Goal: Task Accomplishment & Management: Complete application form

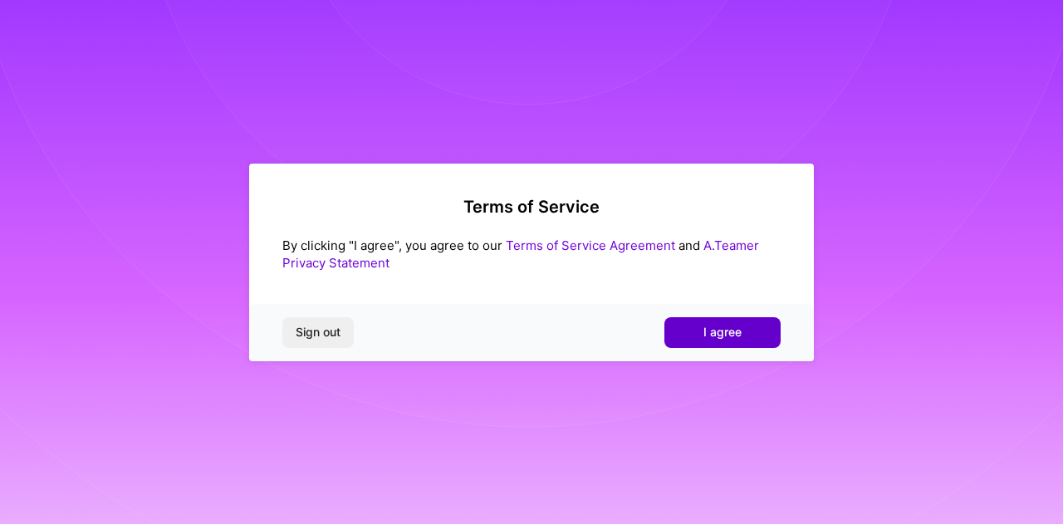
click at [709, 323] on button "I agree" at bounding box center [722, 332] width 116 height 30
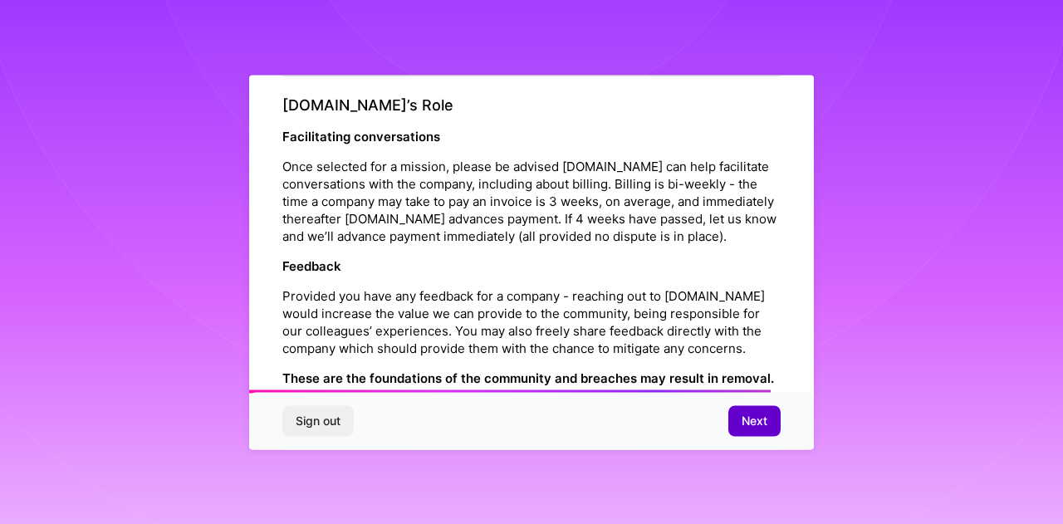
click at [752, 408] on button "Next" at bounding box center [754, 421] width 52 height 30
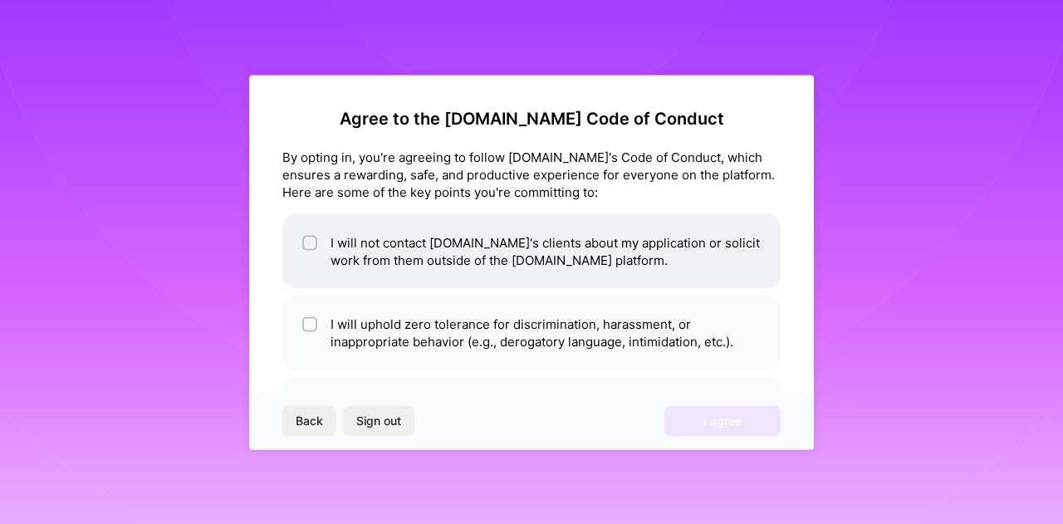
click at [306, 244] on input "checkbox" at bounding box center [312, 244] width 12 height 12
checkbox input "true"
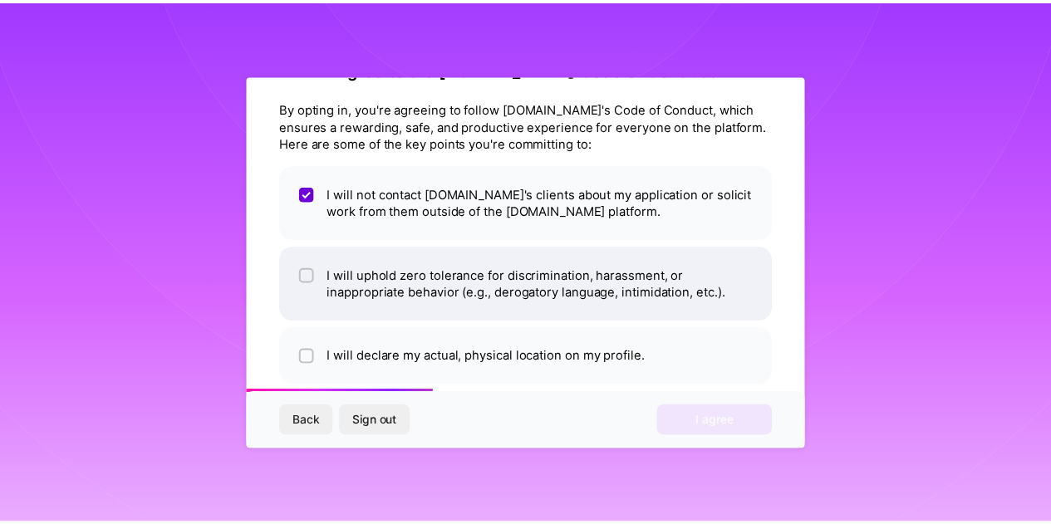
scroll to position [73, 0]
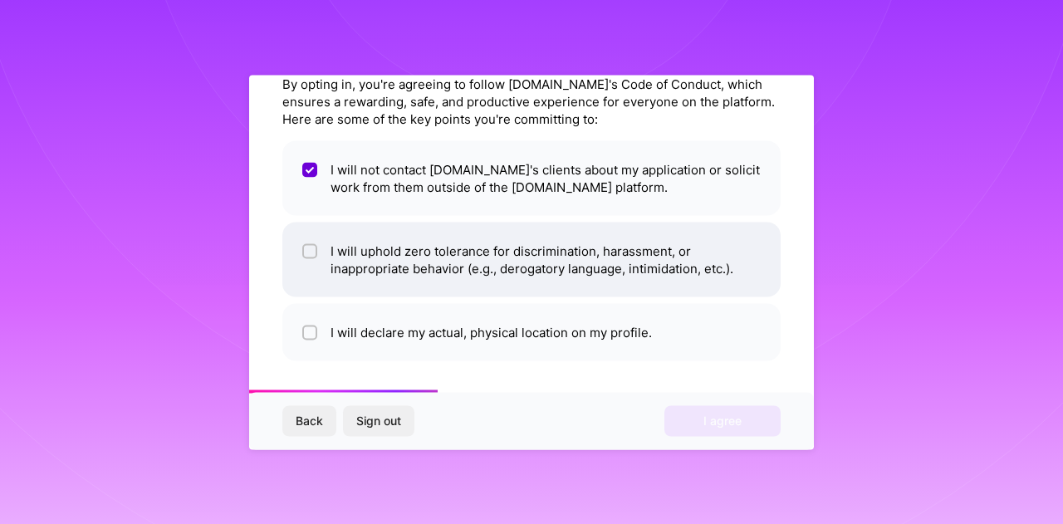
click at [319, 257] on li "I will uphold zero tolerance for discrimination, harassment, or inappropriate b…" at bounding box center [531, 259] width 498 height 75
checkbox input "true"
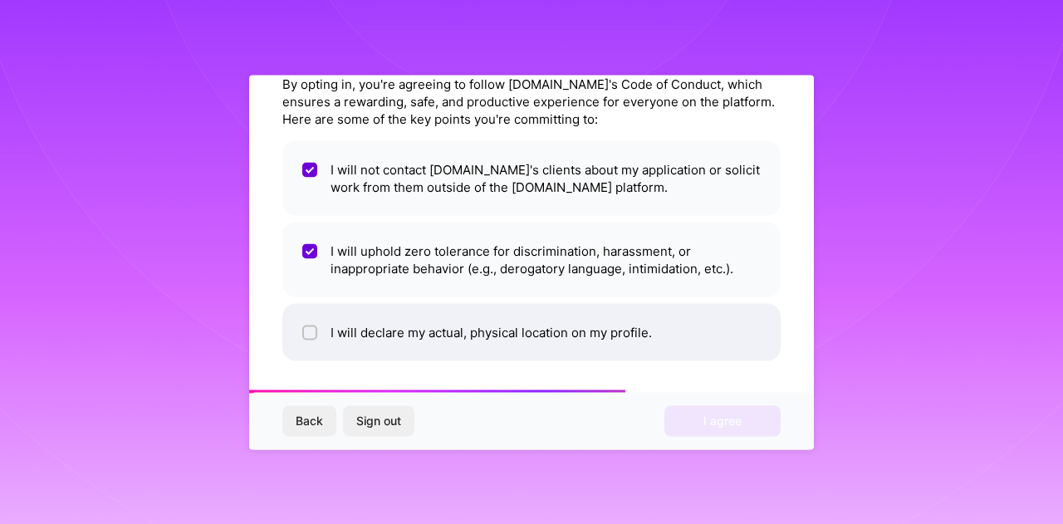
click at [323, 326] on li "I will declare my actual, physical location on my profile." at bounding box center [531, 331] width 498 height 57
checkbox input "true"
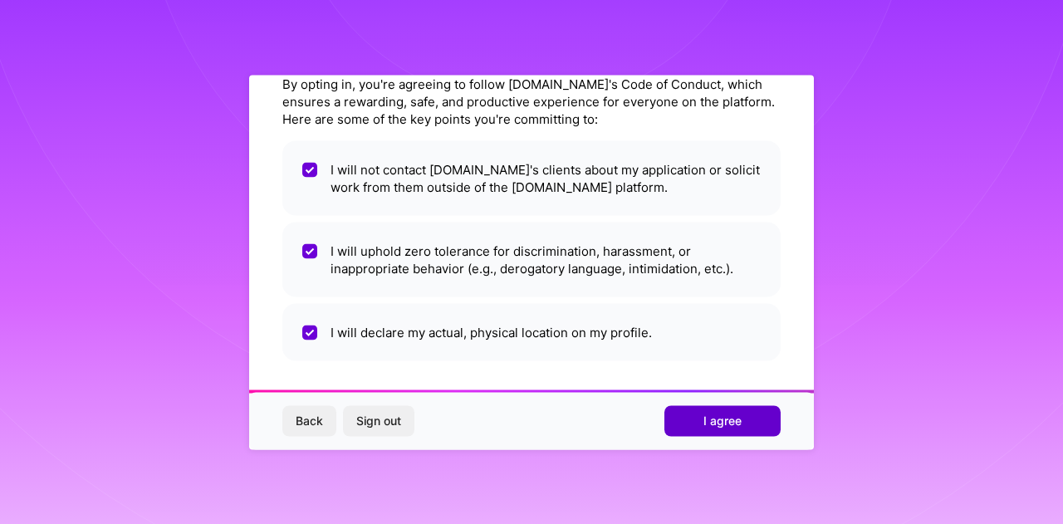
click at [686, 421] on button "I agree" at bounding box center [722, 421] width 116 height 30
